Goal: Task Accomplishment & Management: Use online tool/utility

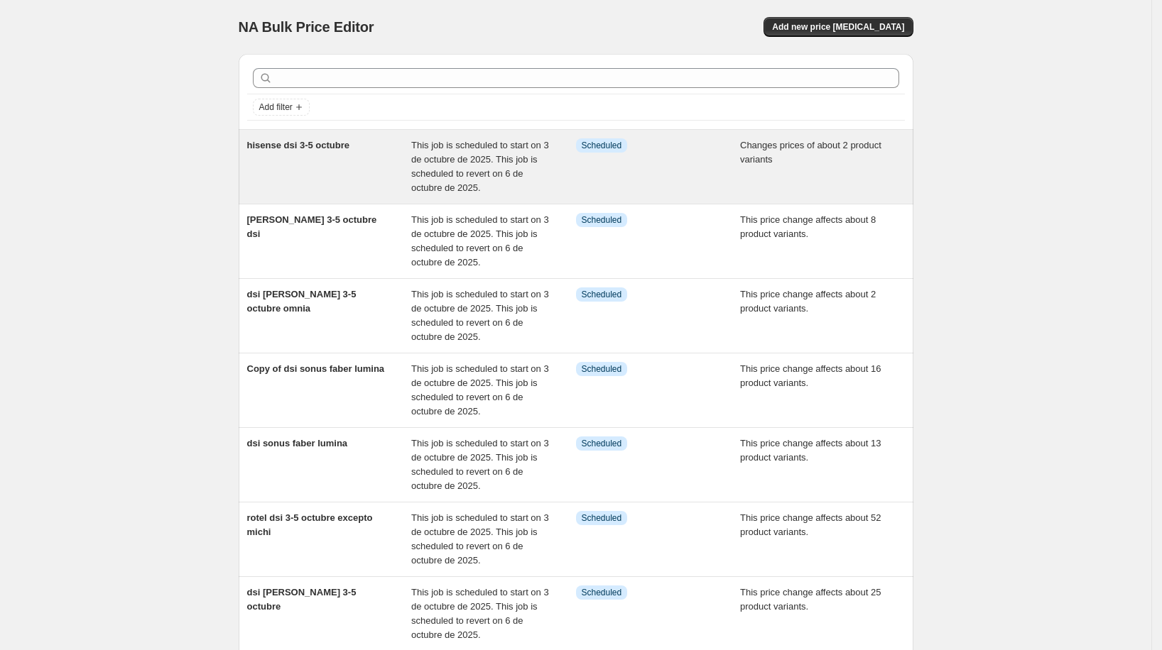
click at [300, 152] on div "hisense dsi 3-5 octubre" at bounding box center [329, 166] width 165 height 57
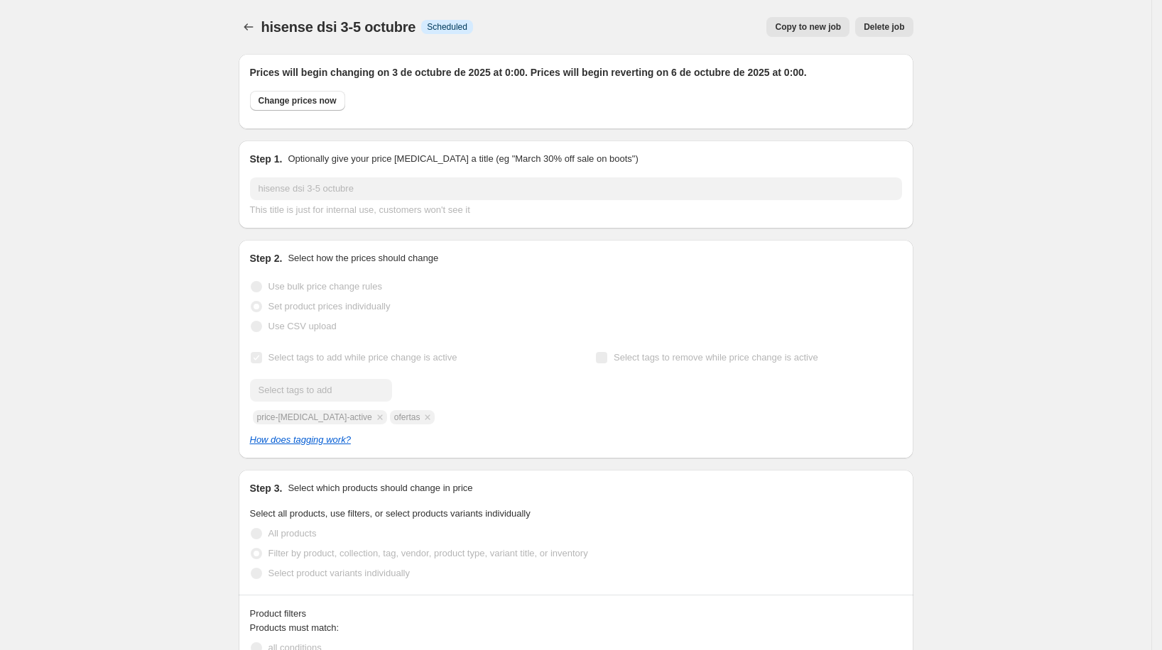
select select "product"
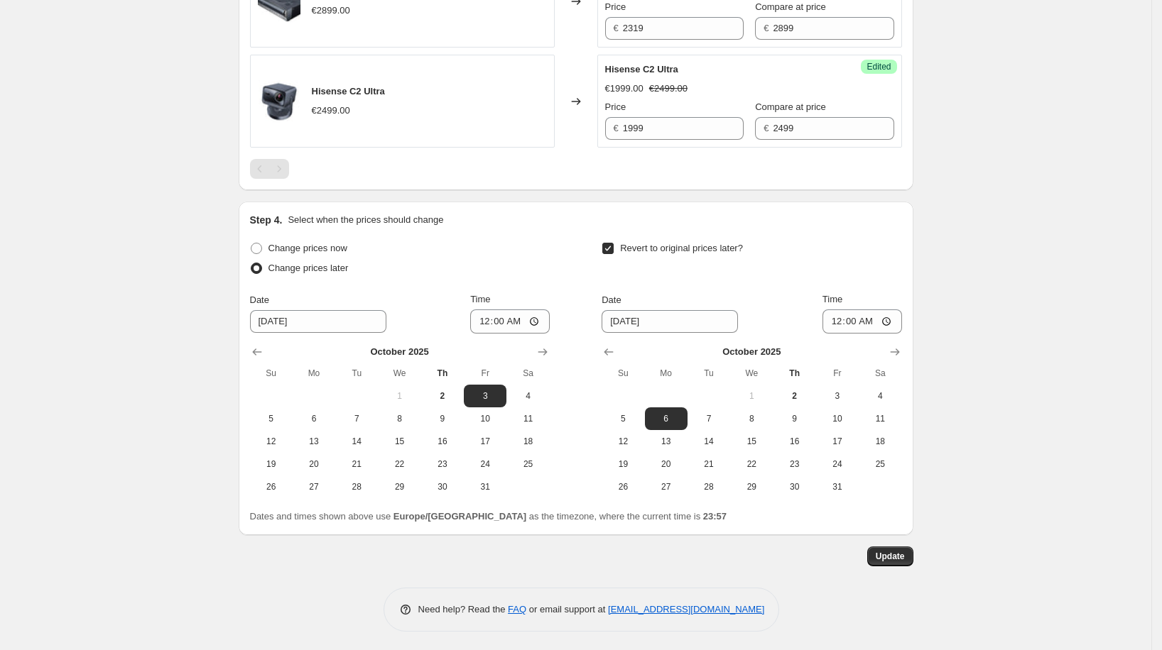
scroll to position [870, 0]
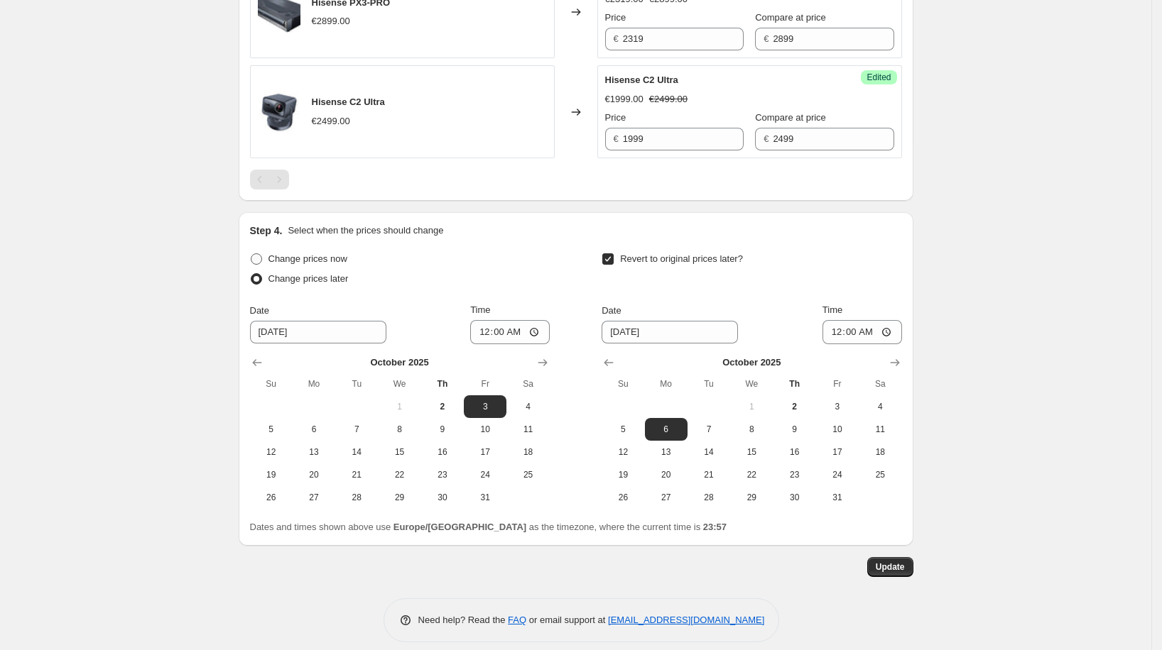
click at [287, 250] on label "Change prices now" at bounding box center [298, 259] width 97 height 20
click at [251, 253] on input "Change prices now" at bounding box center [251, 253] width 1 height 1
radio input "true"
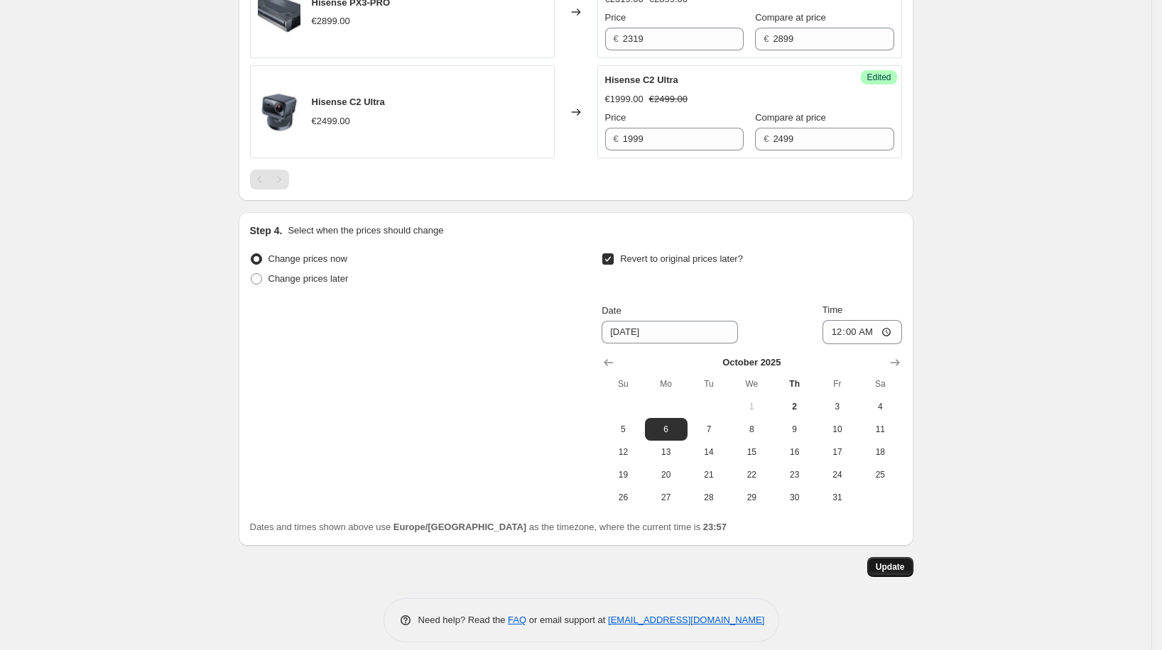
click at [894, 564] on span "Update" at bounding box center [889, 567] width 29 height 11
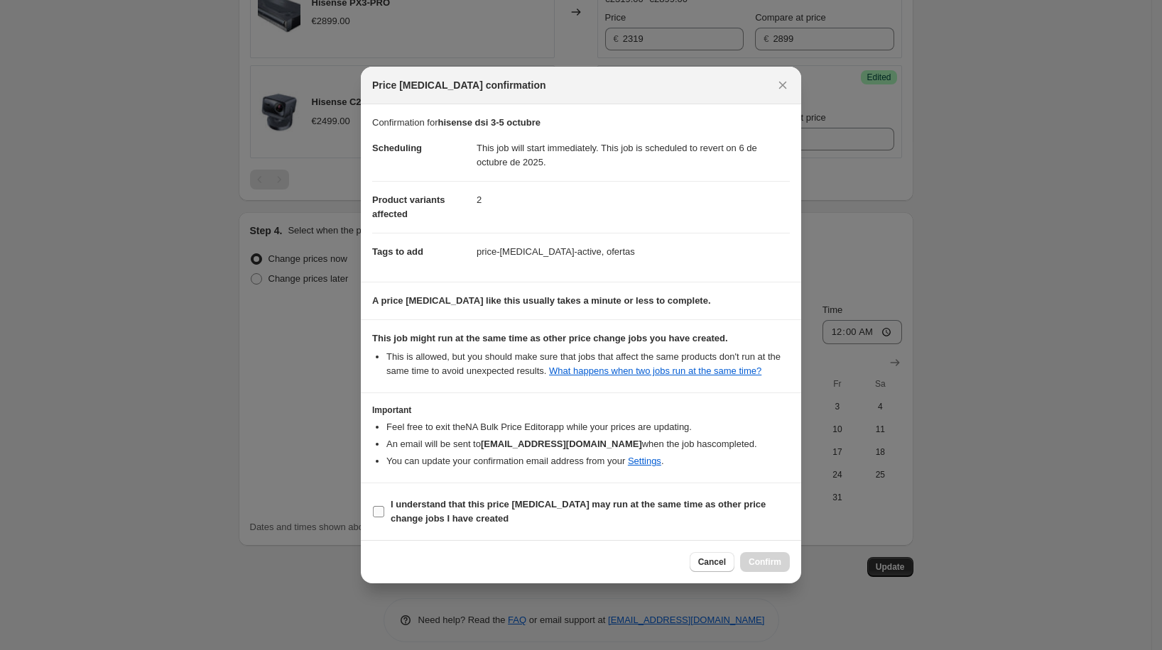
click at [637, 524] on span "I understand that this price [MEDICAL_DATA] may run at the same time as other p…" at bounding box center [590, 512] width 399 height 28
click at [384, 518] on input "I understand that this price [MEDICAL_DATA] may run at the same time as other p…" at bounding box center [378, 511] width 11 height 11
checkbox input "true"
click at [759, 555] on div "Cancel Confirm" at bounding box center [581, 561] width 440 height 43
click at [762, 562] on button "Confirm" at bounding box center [765, 562] width 50 height 20
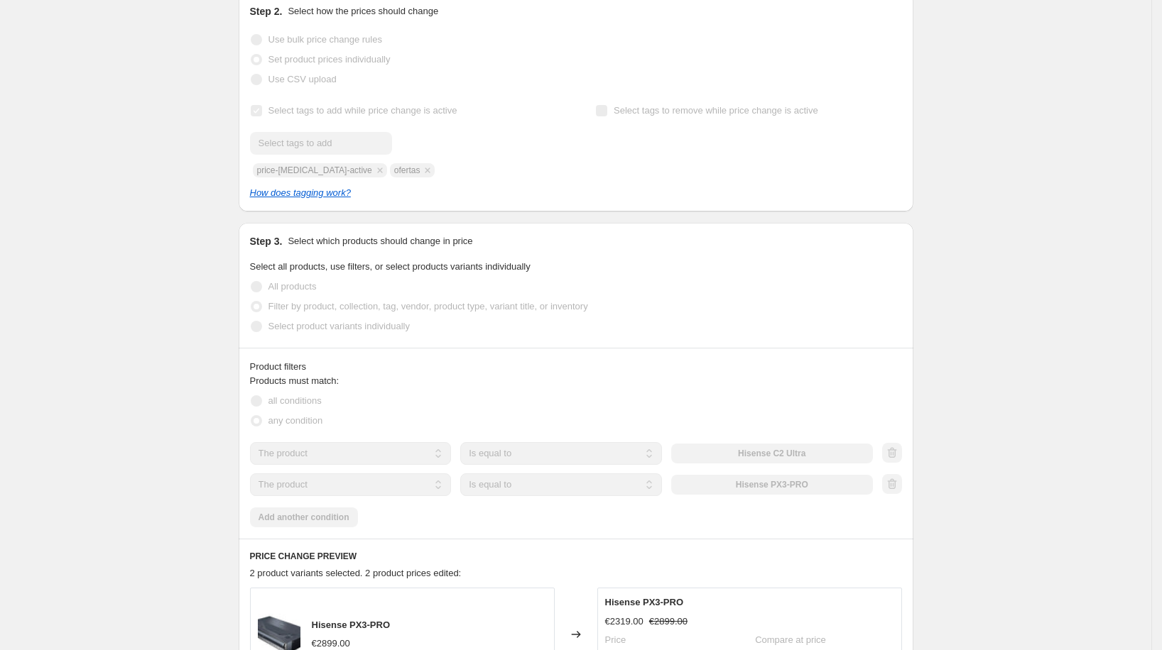
scroll to position [0, 0]
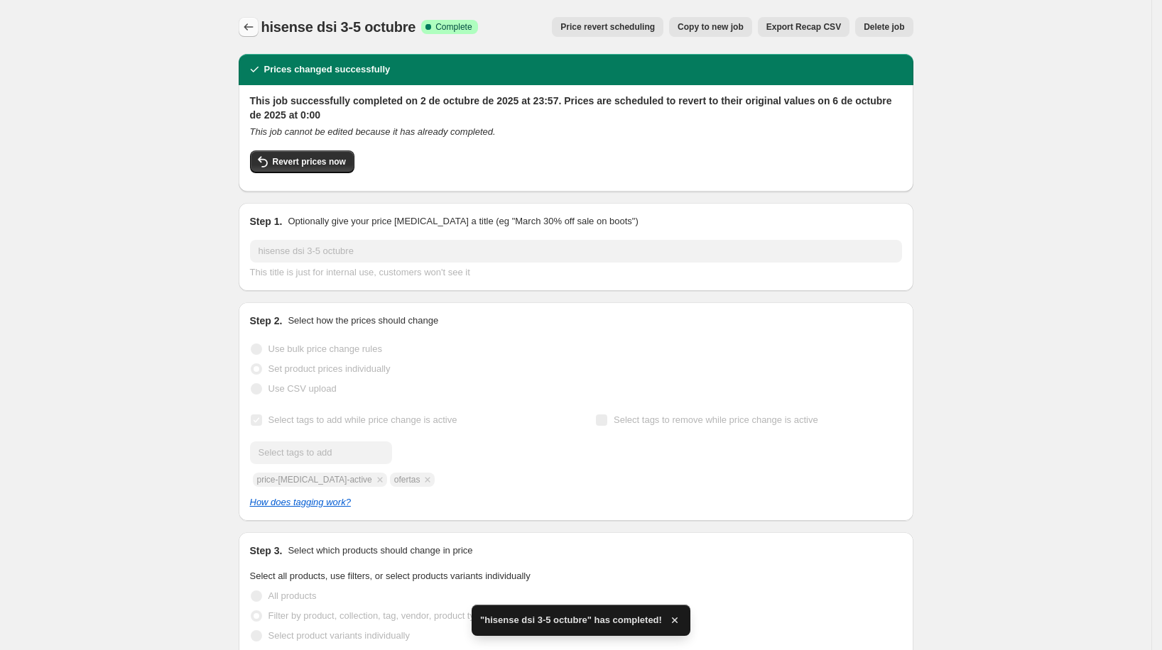
click at [255, 25] on icon "Price change jobs" at bounding box center [248, 27] width 14 height 14
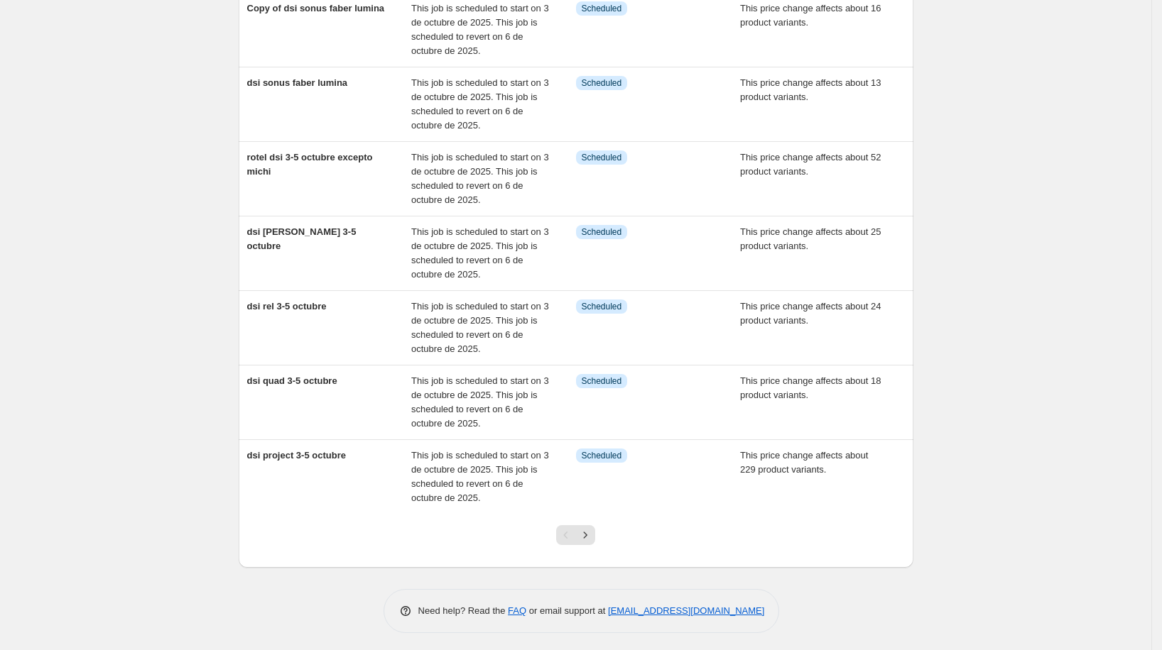
scroll to position [336, 0]
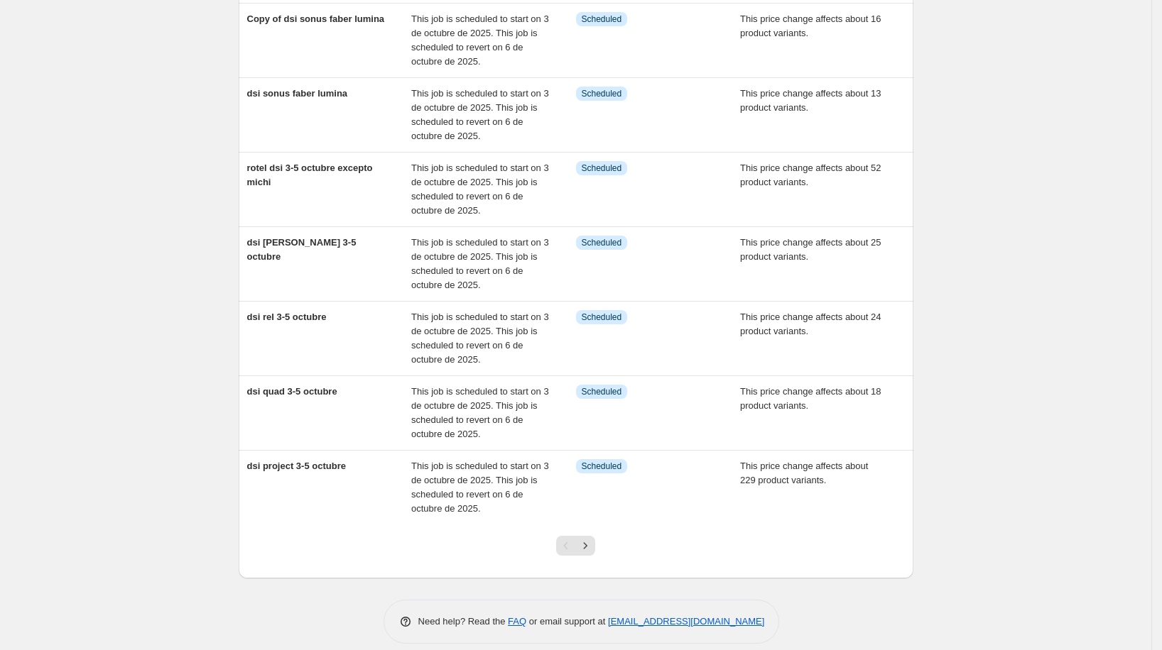
click at [600, 528] on div at bounding box center [576, 552] width 58 height 54
click at [589, 531] on div at bounding box center [576, 552] width 58 height 54
click at [590, 539] on icon "Next" at bounding box center [585, 546] width 14 height 14
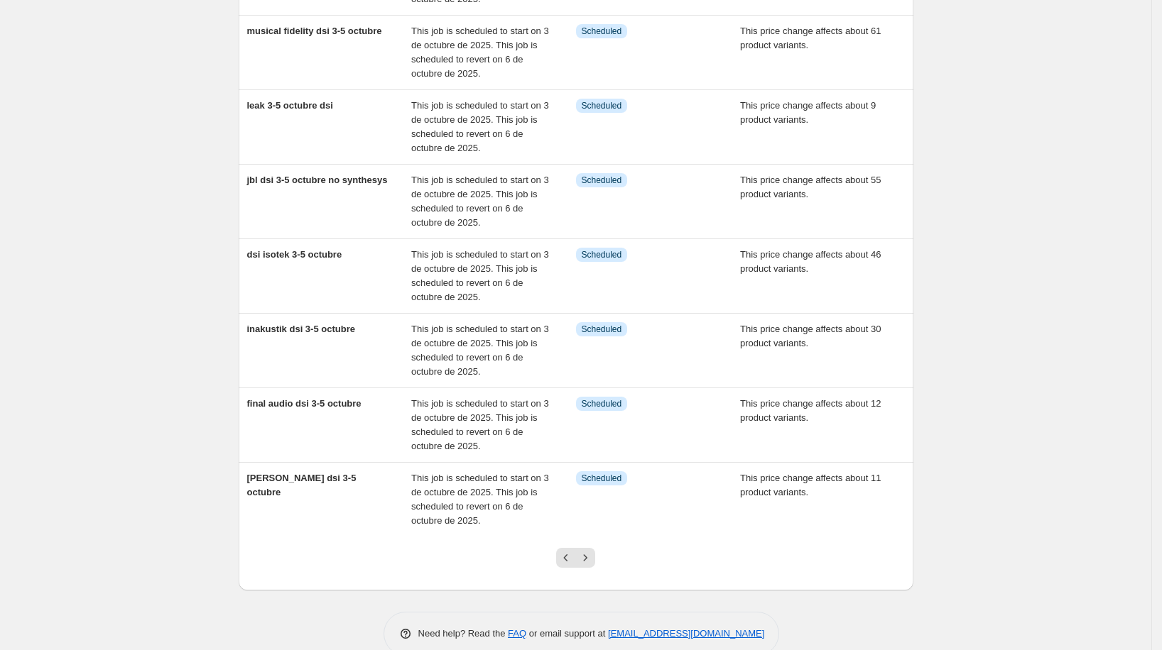
click at [595, 525] on div "Add filter pioneer dsi 3-5 octubre This job is scheduled to start on 3 de octub…" at bounding box center [576, 153] width 675 height 875
click at [594, 548] on button "Next" at bounding box center [585, 558] width 20 height 20
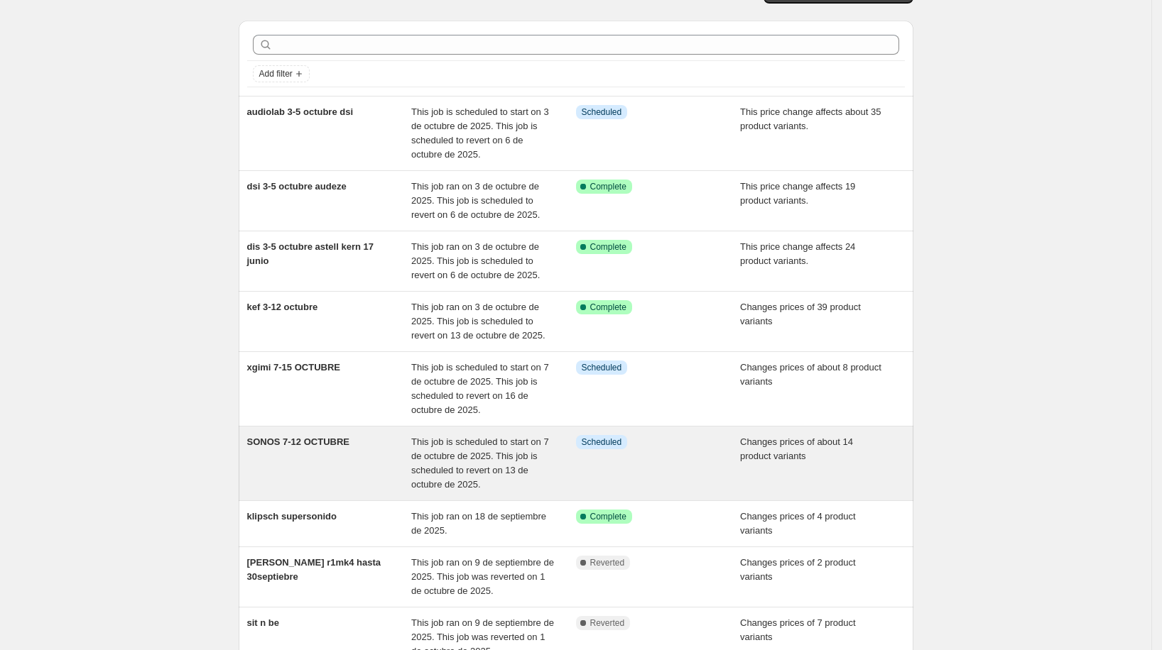
scroll to position [0, 0]
